Goal: Task Accomplishment & Management: Use online tool/utility

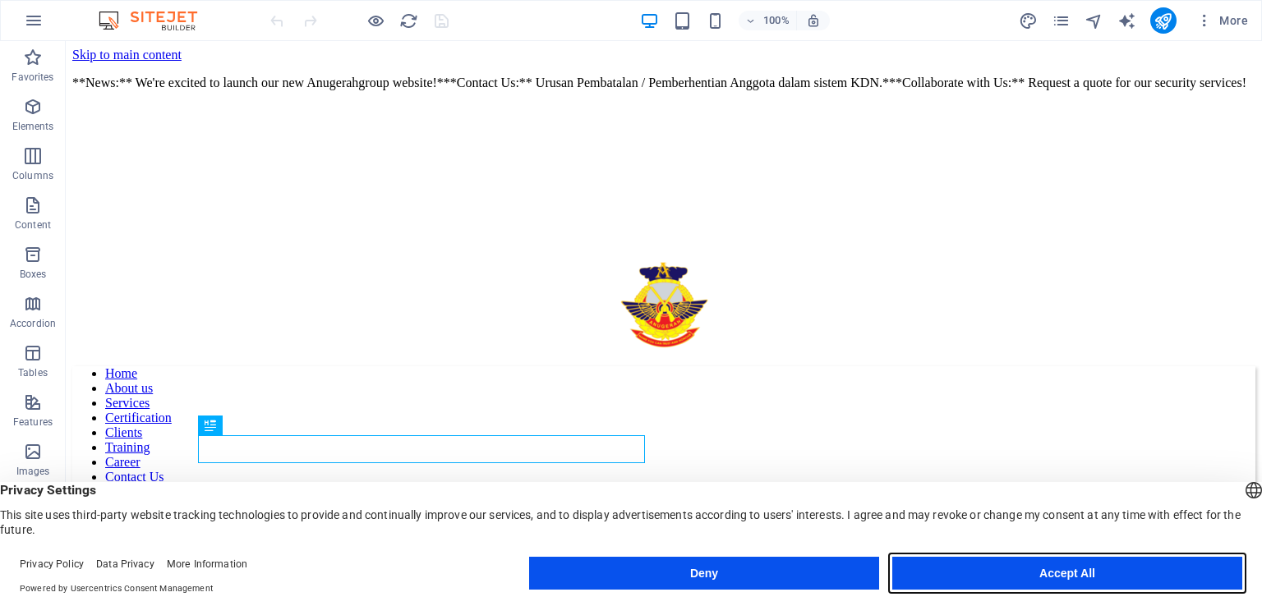
click at [974, 578] on button "Accept All" at bounding box center [1067, 573] width 350 height 33
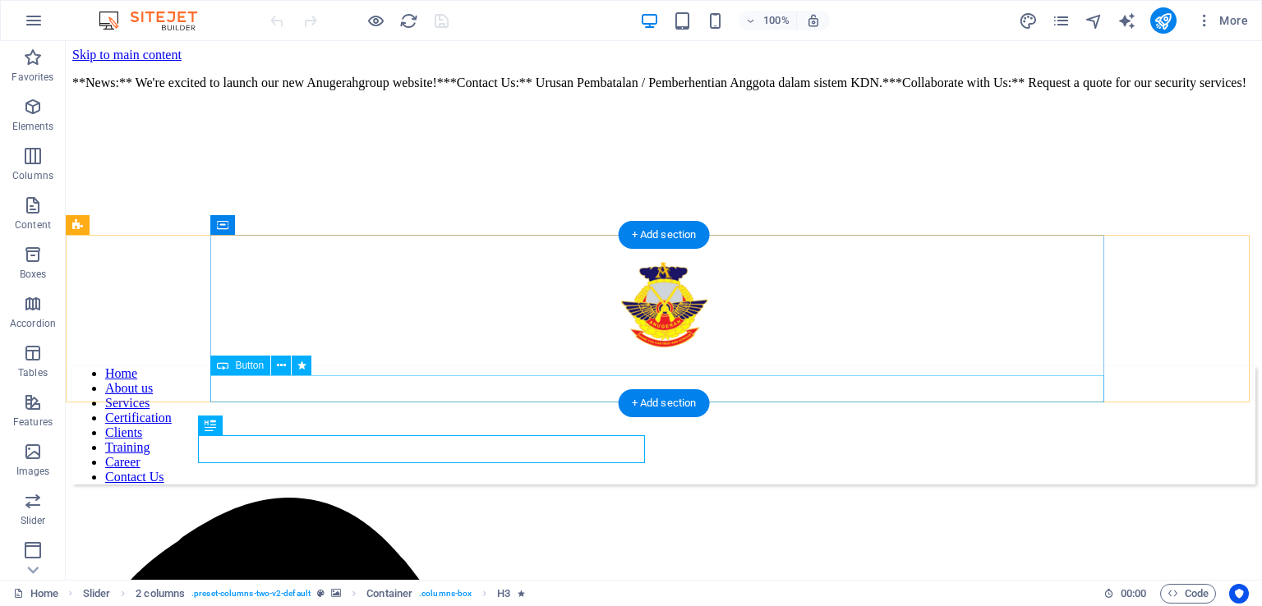
scroll to position [329, 0]
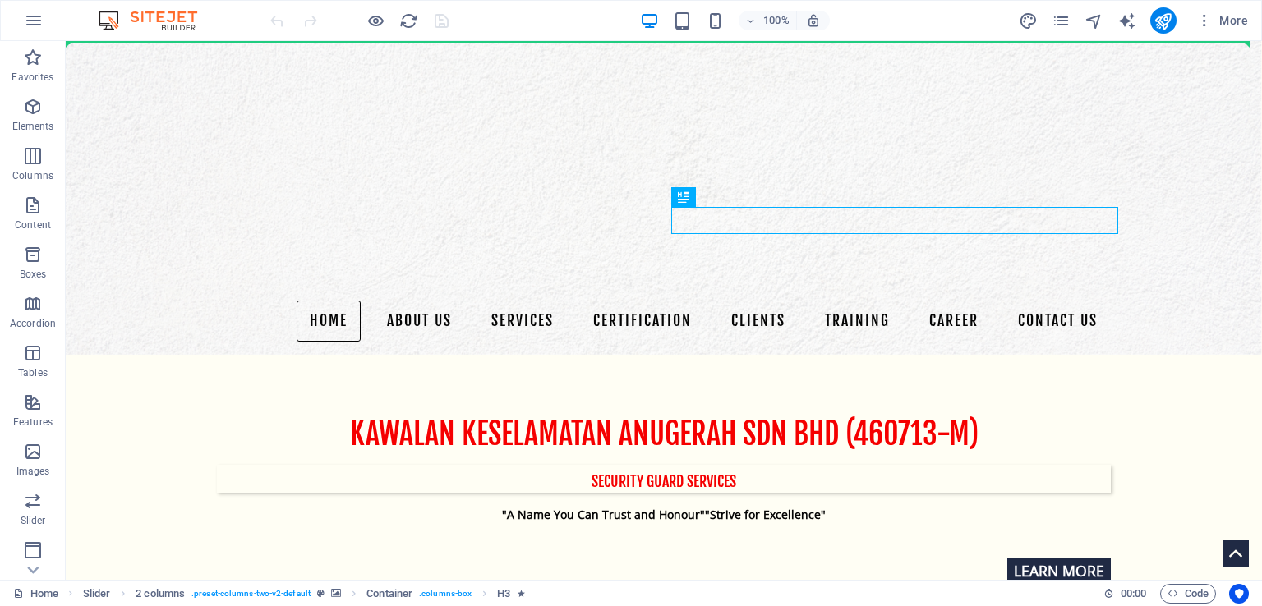
scroll to position [276, 0]
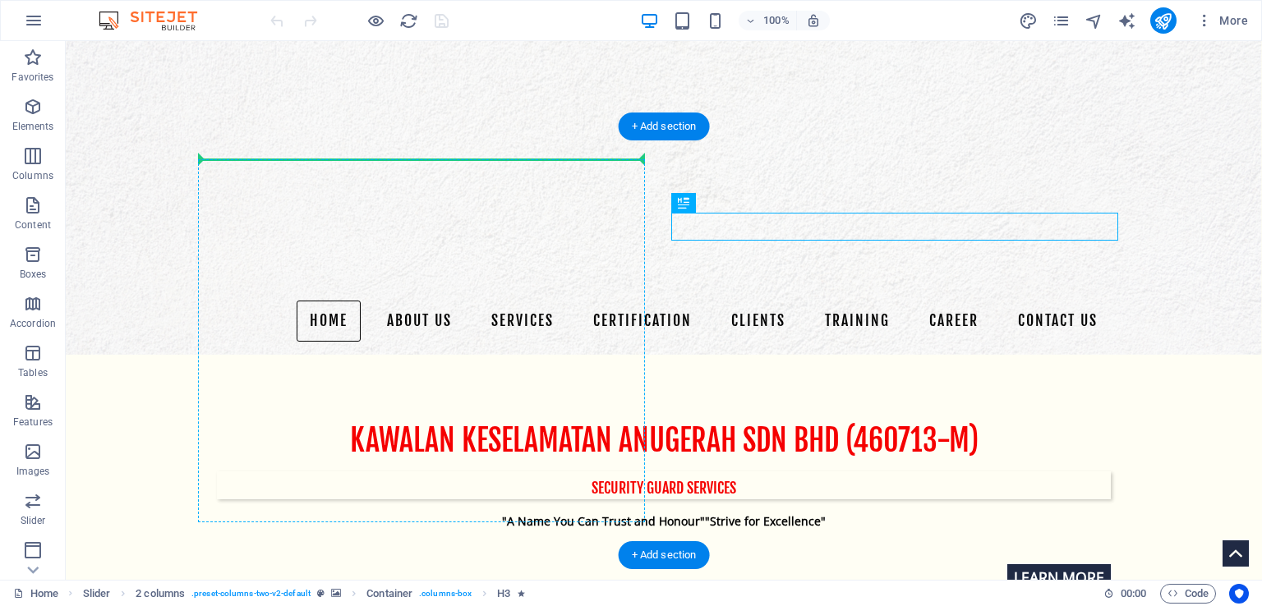
drag, startPoint x: 789, startPoint y: 166, endPoint x: 226, endPoint y: 253, distance: 570.2
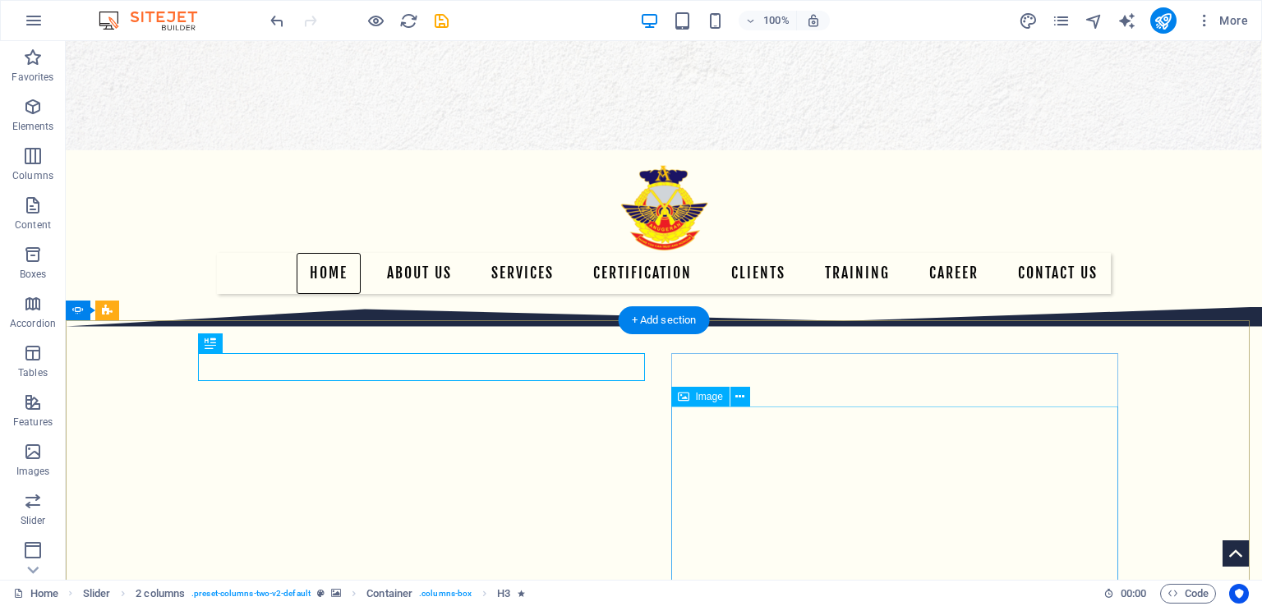
scroll to position [246, 0]
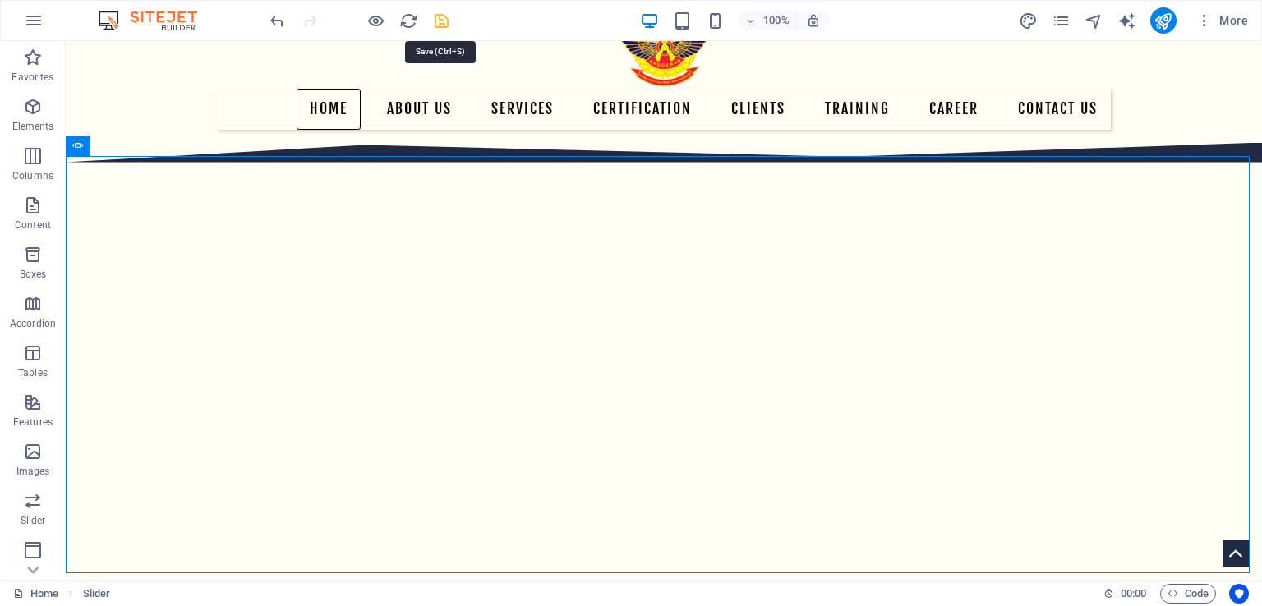
click at [440, 14] on icon "save" at bounding box center [441, 21] width 19 height 19
checkbox input "false"
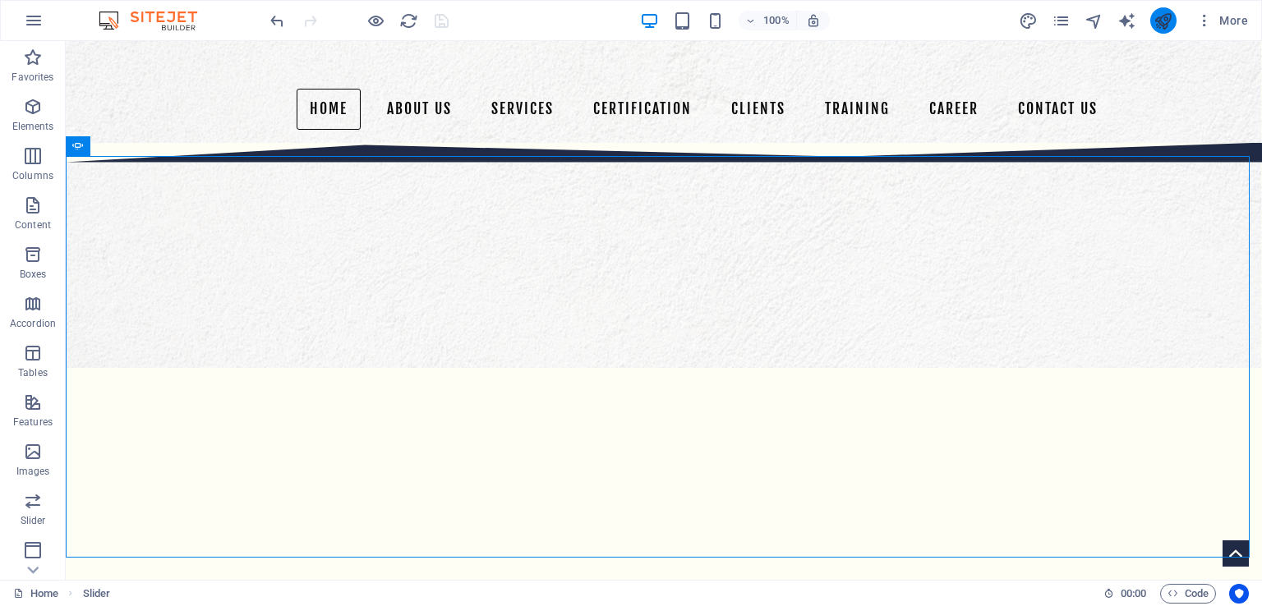
click at [1153, 20] on button "publish" at bounding box center [1163, 20] width 26 height 26
